Goal: Task Accomplishment & Management: Manage account settings

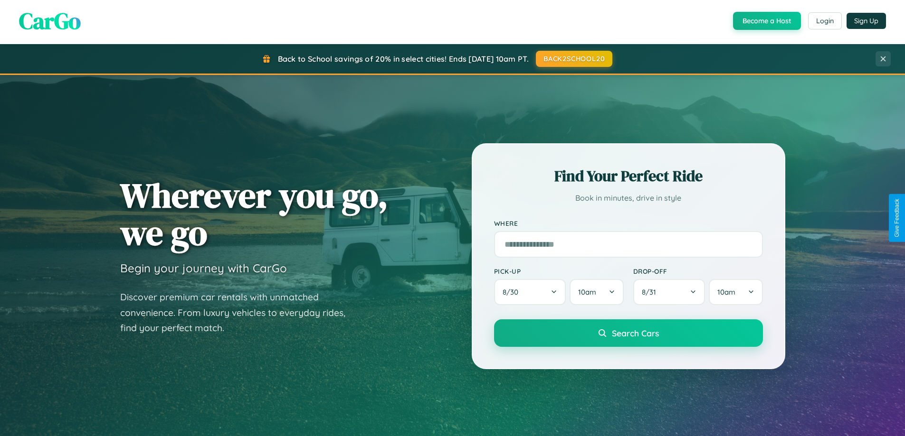
scroll to position [1828, 0]
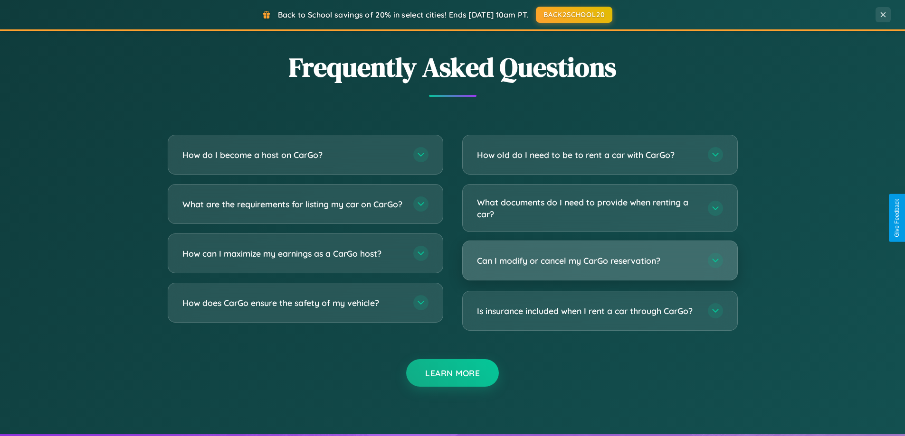
click at [599, 261] on h3 "Can I modify or cancel my CarGo reservation?" at bounding box center [587, 261] width 221 height 12
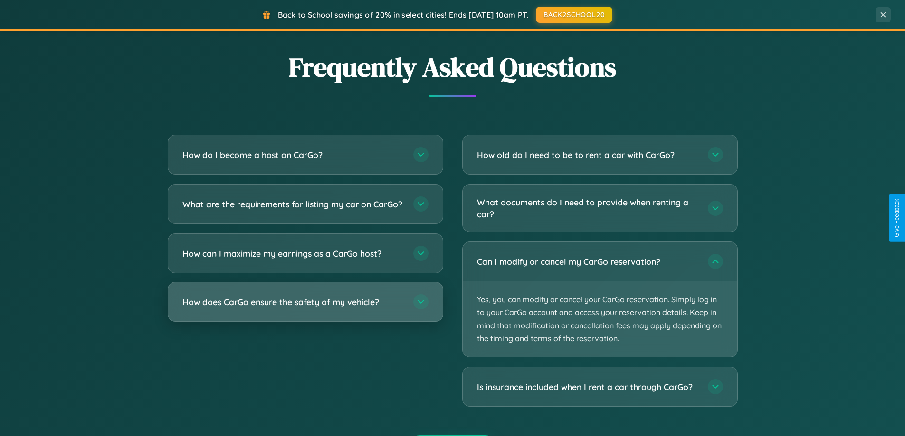
click at [305, 308] on h3 "How does CarGo ensure the safety of my vehicle?" at bounding box center [292, 302] width 221 height 12
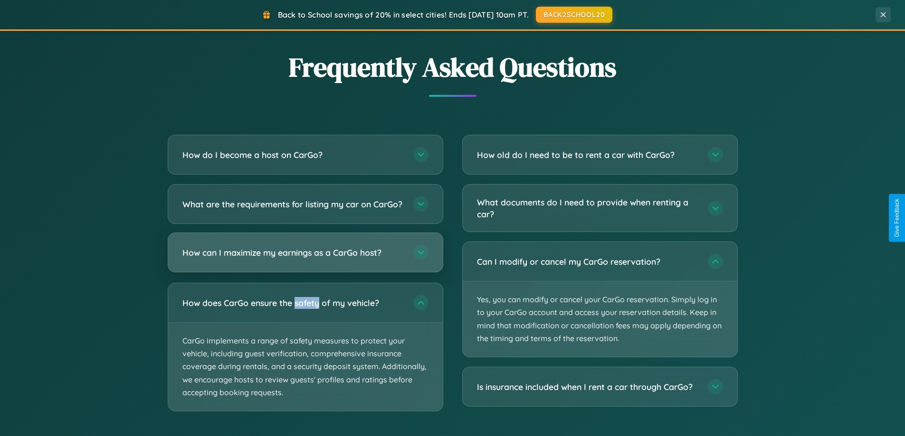
click at [305, 259] on h3 "How can I maximize my earnings as a CarGo host?" at bounding box center [292, 253] width 221 height 12
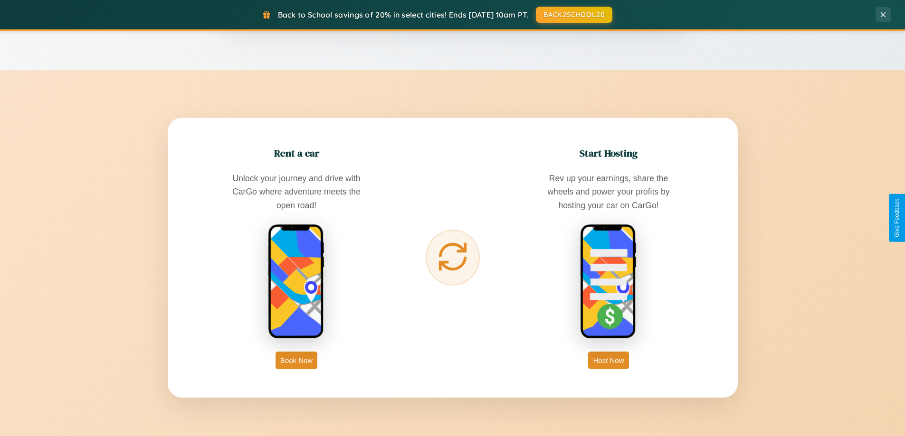
scroll to position [654, 0]
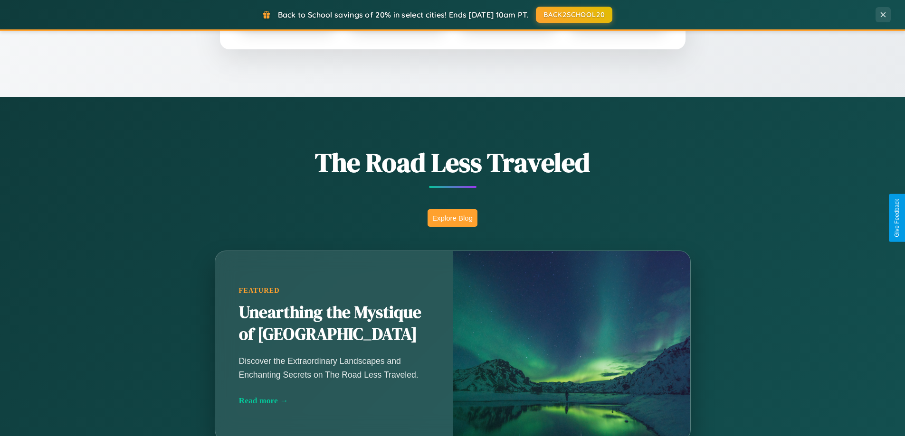
click at [452, 218] on button "Explore Blog" at bounding box center [452, 218] width 50 height 18
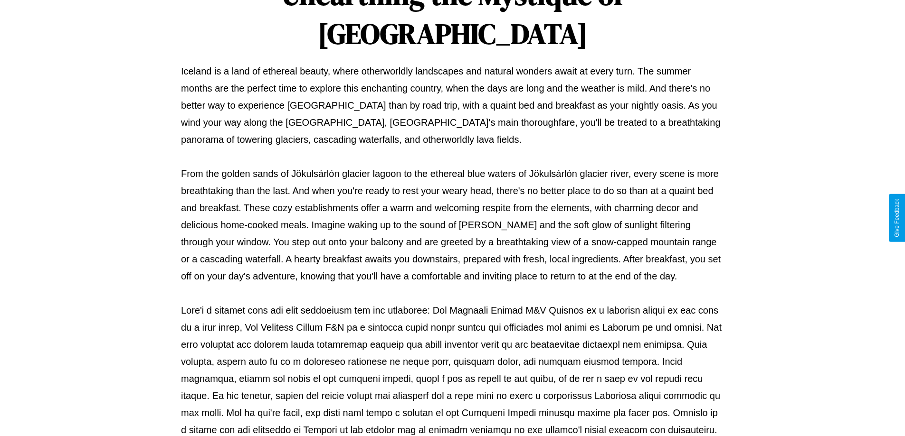
scroll to position [307, 0]
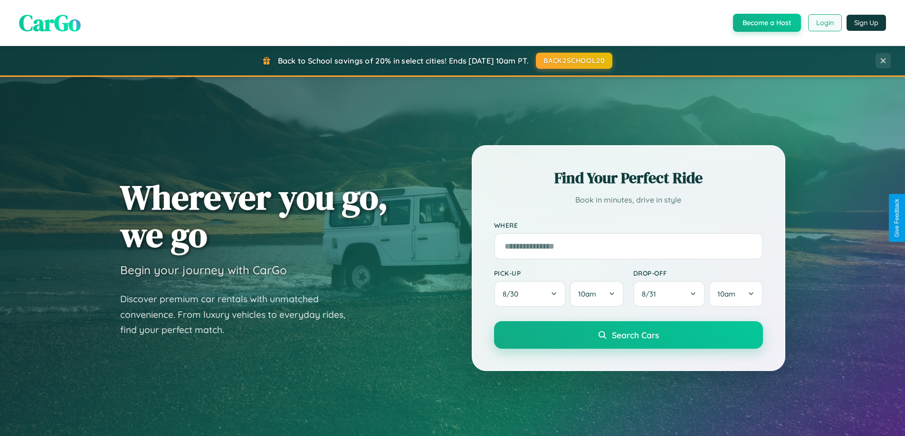
click at [824, 23] on button "Login" at bounding box center [825, 22] width 34 height 17
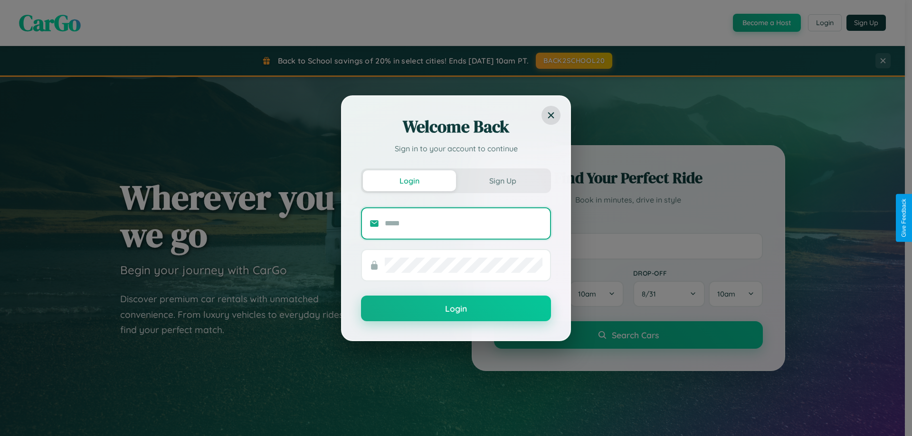
click at [464, 223] on input "text" at bounding box center [464, 223] width 158 height 15
type input "**********"
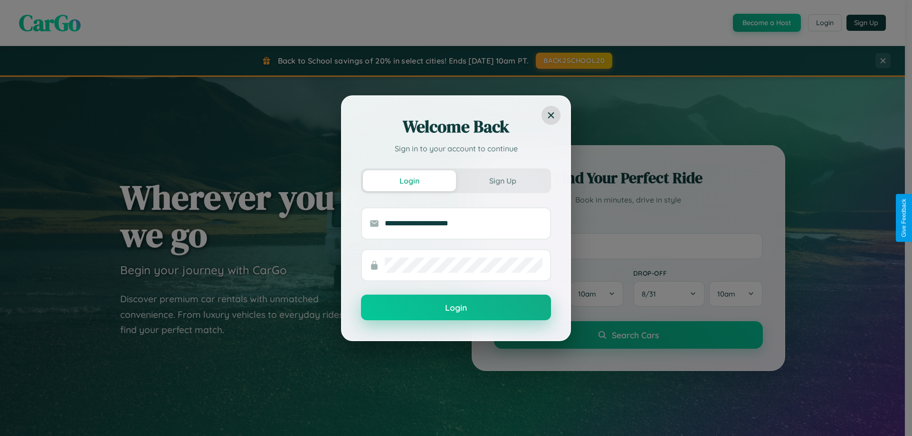
click at [456, 308] on button "Login" at bounding box center [456, 308] width 190 height 26
